Goal: Information Seeking & Learning: Check status

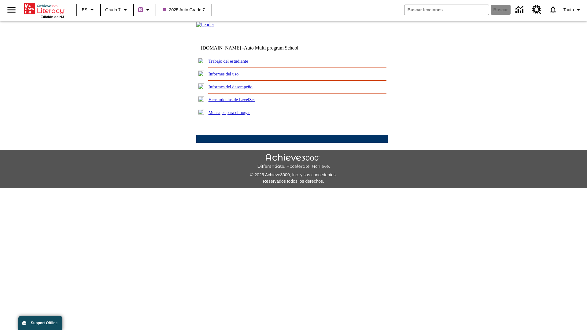
click at [238, 89] on link "Informes del desempeño" at bounding box center [230, 86] width 44 height 5
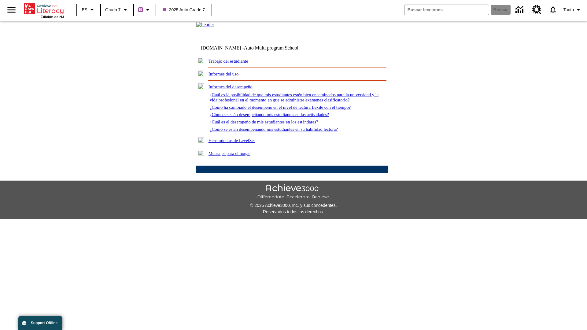
click at [285, 132] on link "¿Cómo se están desempeñando mis estudiantes en su habilidad lectora?" at bounding box center [274, 129] width 128 height 5
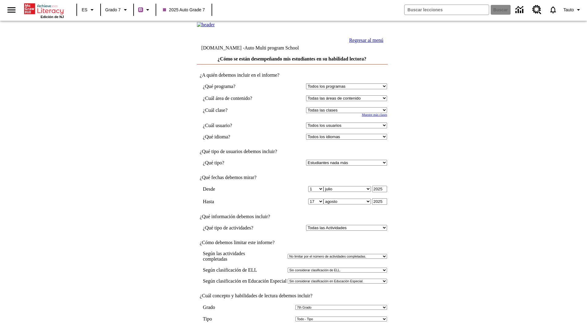
select select "2"
select select "2349292"
